Goal: Task Accomplishment & Management: Manage account settings

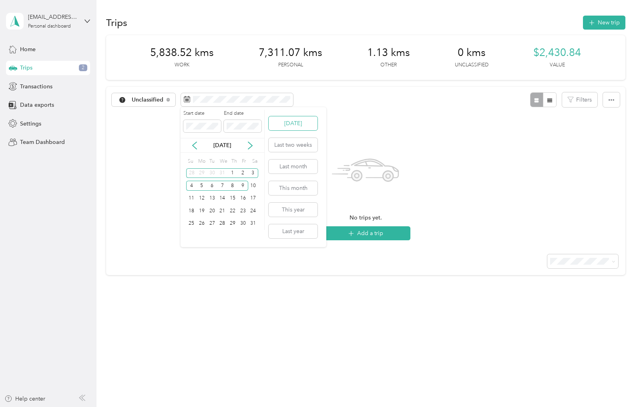
drag, startPoint x: 281, startPoint y: 123, endPoint x: 287, endPoint y: 125, distance: 6.1
click at [281, 123] on button "[DATE]" at bounding box center [293, 123] width 49 height 14
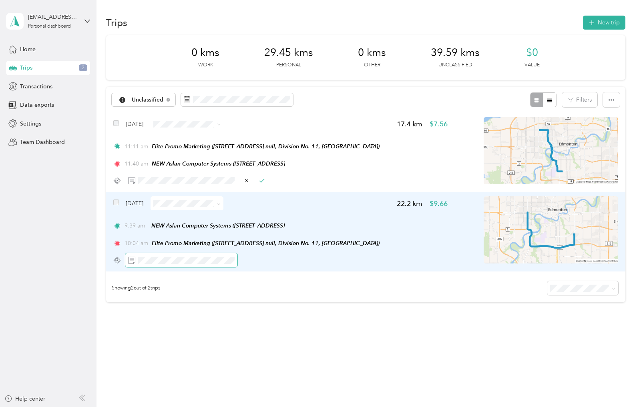
click at [185, 257] on span at bounding box center [181, 260] width 112 height 14
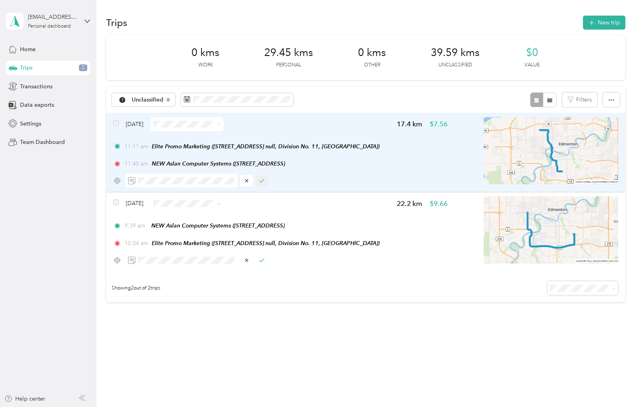
click at [262, 182] on icon "button" at bounding box center [262, 181] width 6 height 6
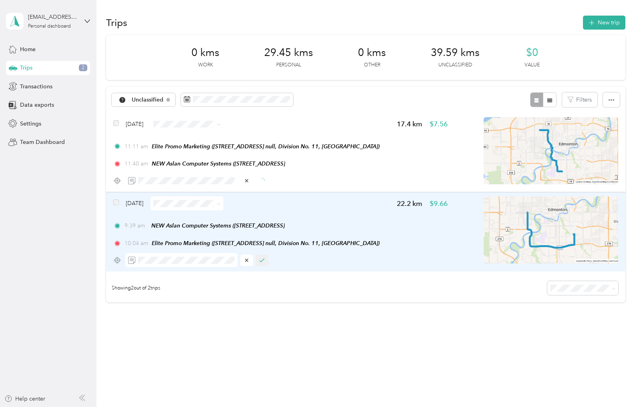
click at [262, 258] on icon "button" at bounding box center [262, 261] width 6 height 6
click at [197, 144] on li "Work" at bounding box center [198, 139] width 73 height 14
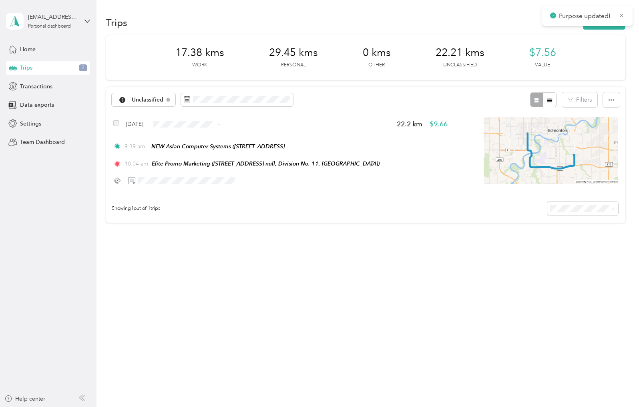
click at [203, 136] on span "Work" at bounding box center [206, 138] width 48 height 8
